Goal: Task Accomplishment & Management: Use online tool/utility

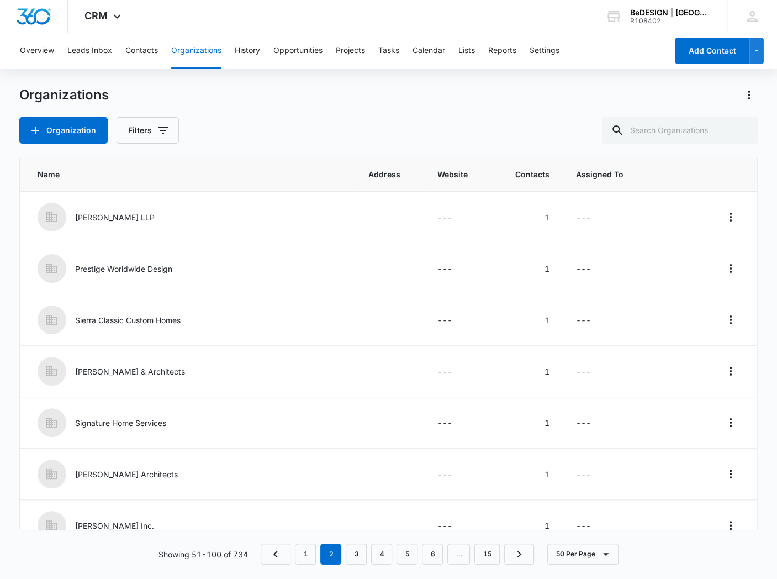
scroll to position [1053, 0]
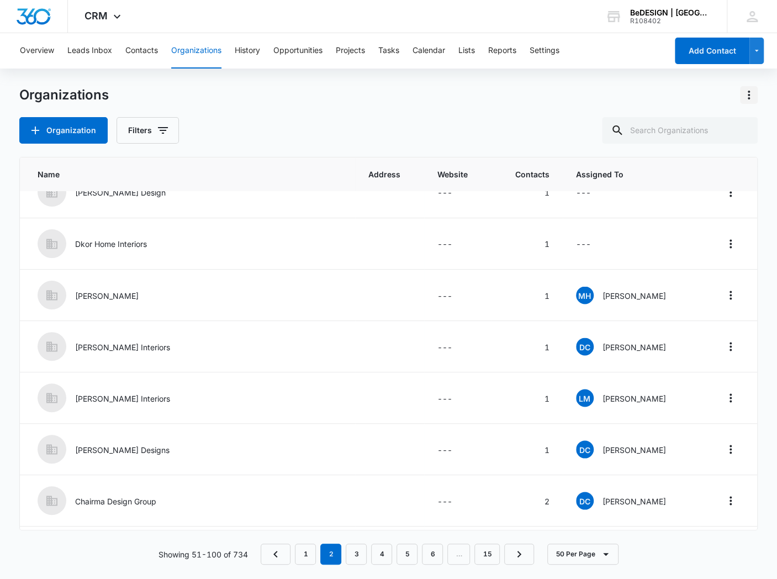
click at [747, 94] on icon "Actions" at bounding box center [749, 94] width 13 height 13
click at [728, 123] on div "Export" at bounding box center [719, 126] width 24 height 8
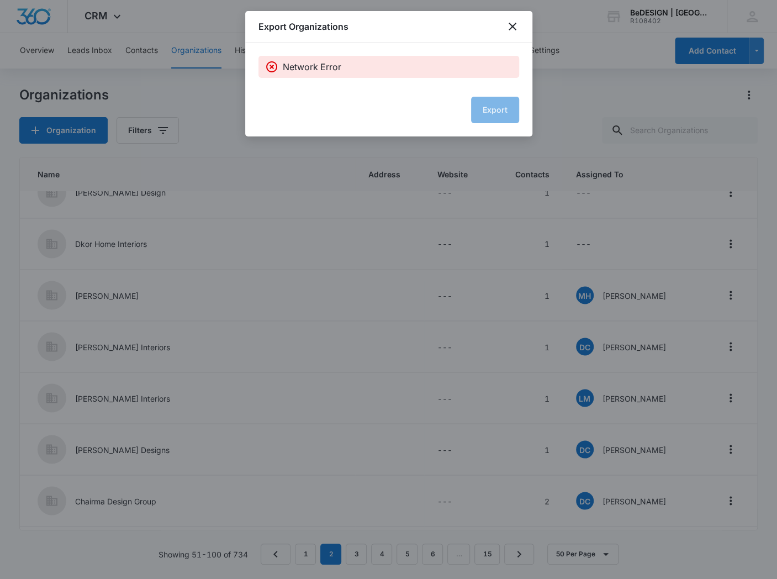
click at [481, 105] on div "Export" at bounding box center [389, 110] width 261 height 27
click at [512, 30] on icon "close" at bounding box center [512, 26] width 13 height 13
